Goal: Information Seeking & Learning: Learn about a topic

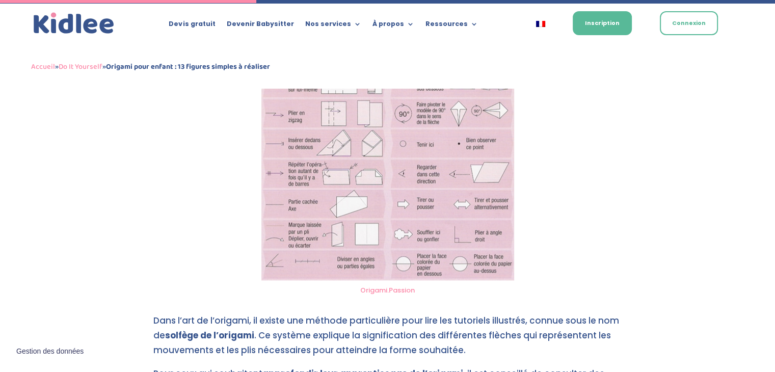
scroll to position [1247, 0]
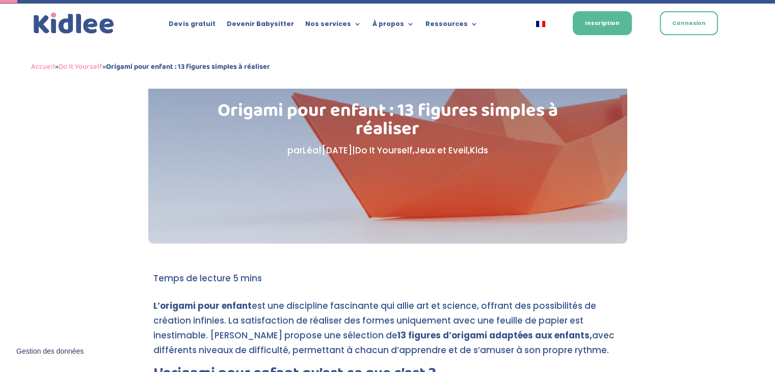
scroll to position [51, 0]
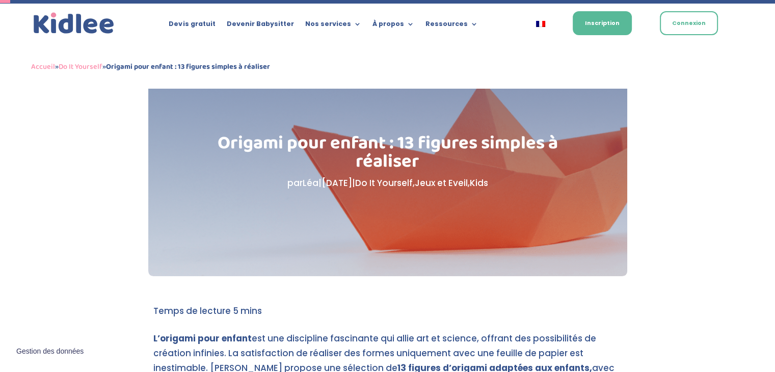
click at [423, 183] on p "par Léa | Mar 8, 2021 | Do It Yourself , Jeux et Eveil , Kids" at bounding box center [387, 183] width 377 height 15
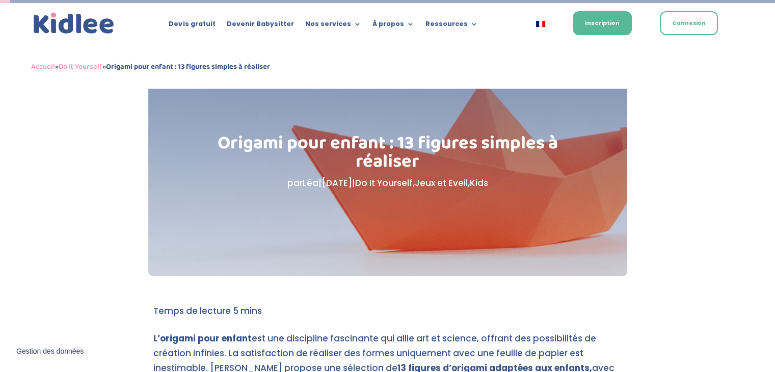
drag, startPoint x: 423, startPoint y: 183, endPoint x: 389, endPoint y: 149, distance: 47.6
click at [416, 172] on div "Origami pour enfant : 13 figures simples à réaliser par Léa | Mar 8, 2021 | Do …" at bounding box center [388, 162] width 403 height 74
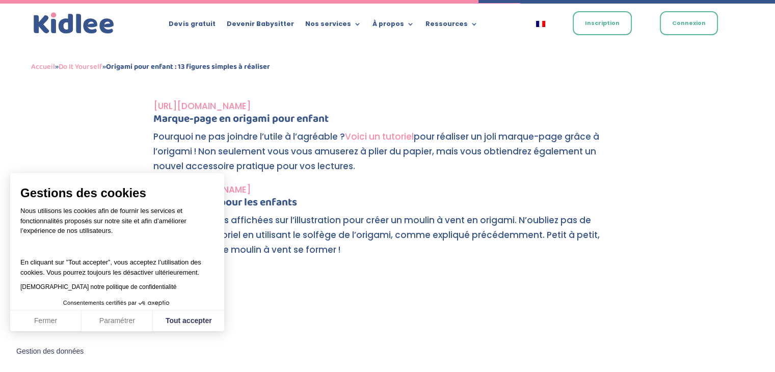
scroll to position [2294, 0]
